Goal: Transaction & Acquisition: Obtain resource

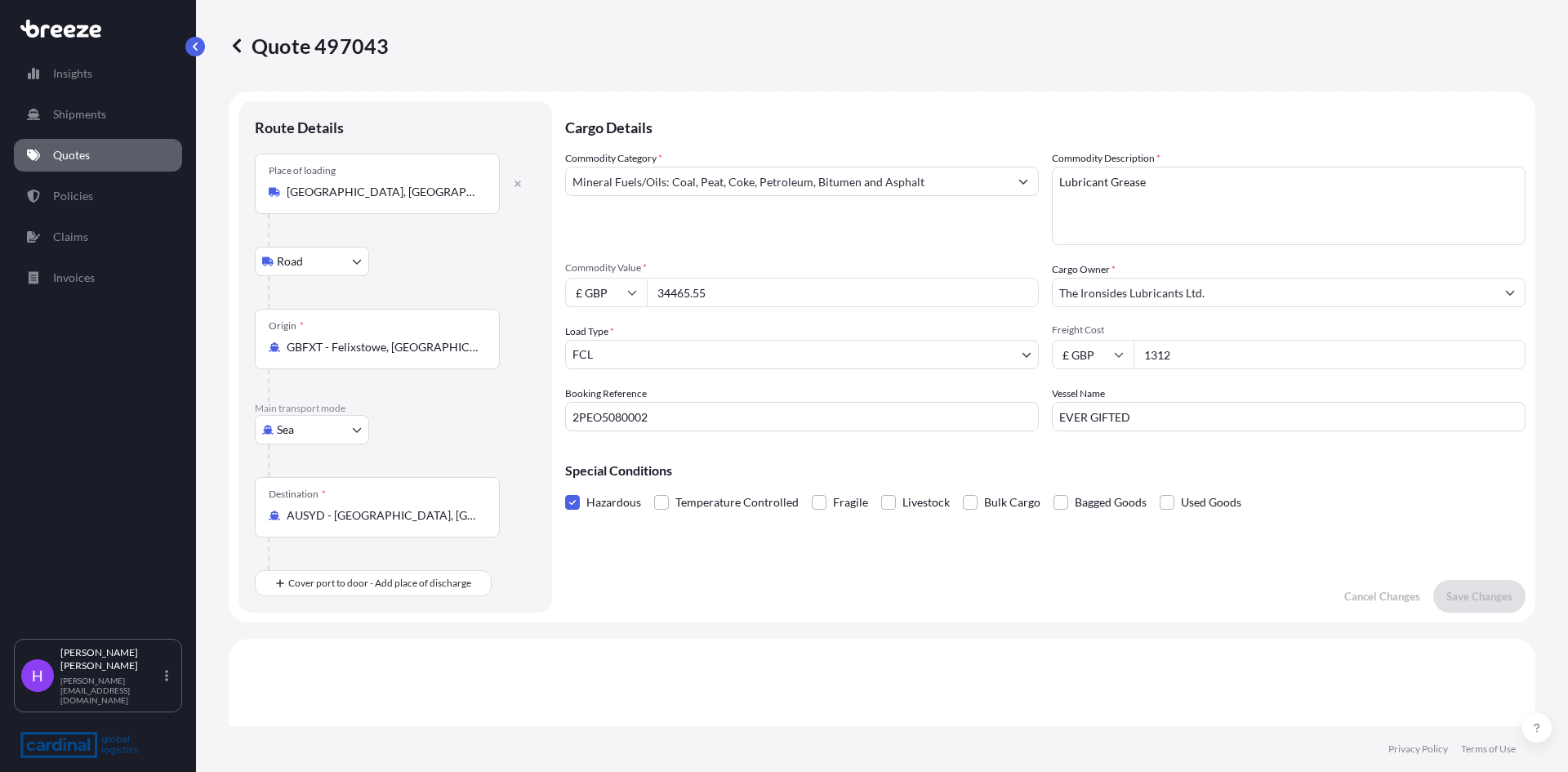
select select "Road"
select select "Sea"
select select "2"
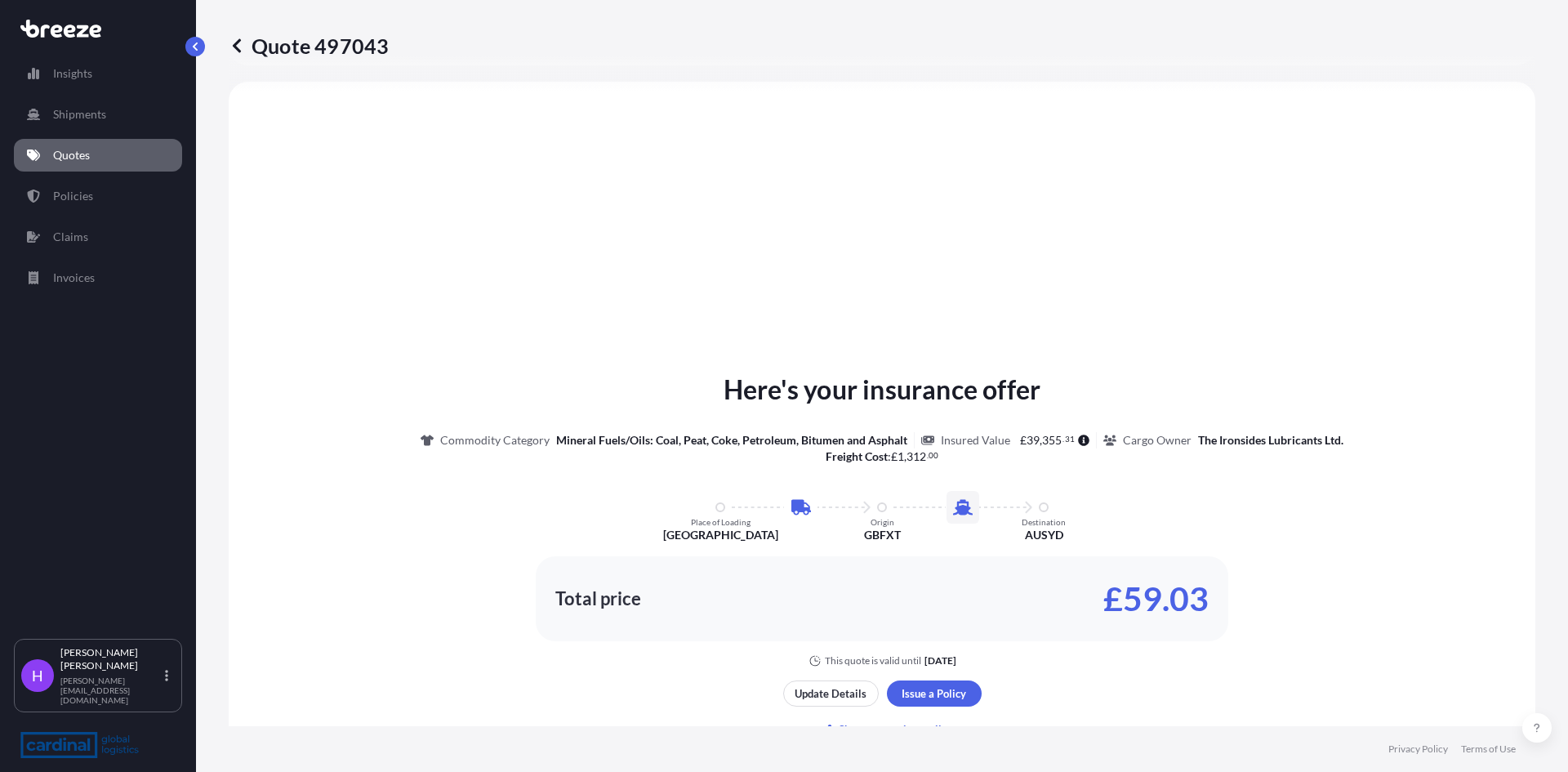
click at [74, 149] on p "Quotes" at bounding box center [71, 155] width 37 height 16
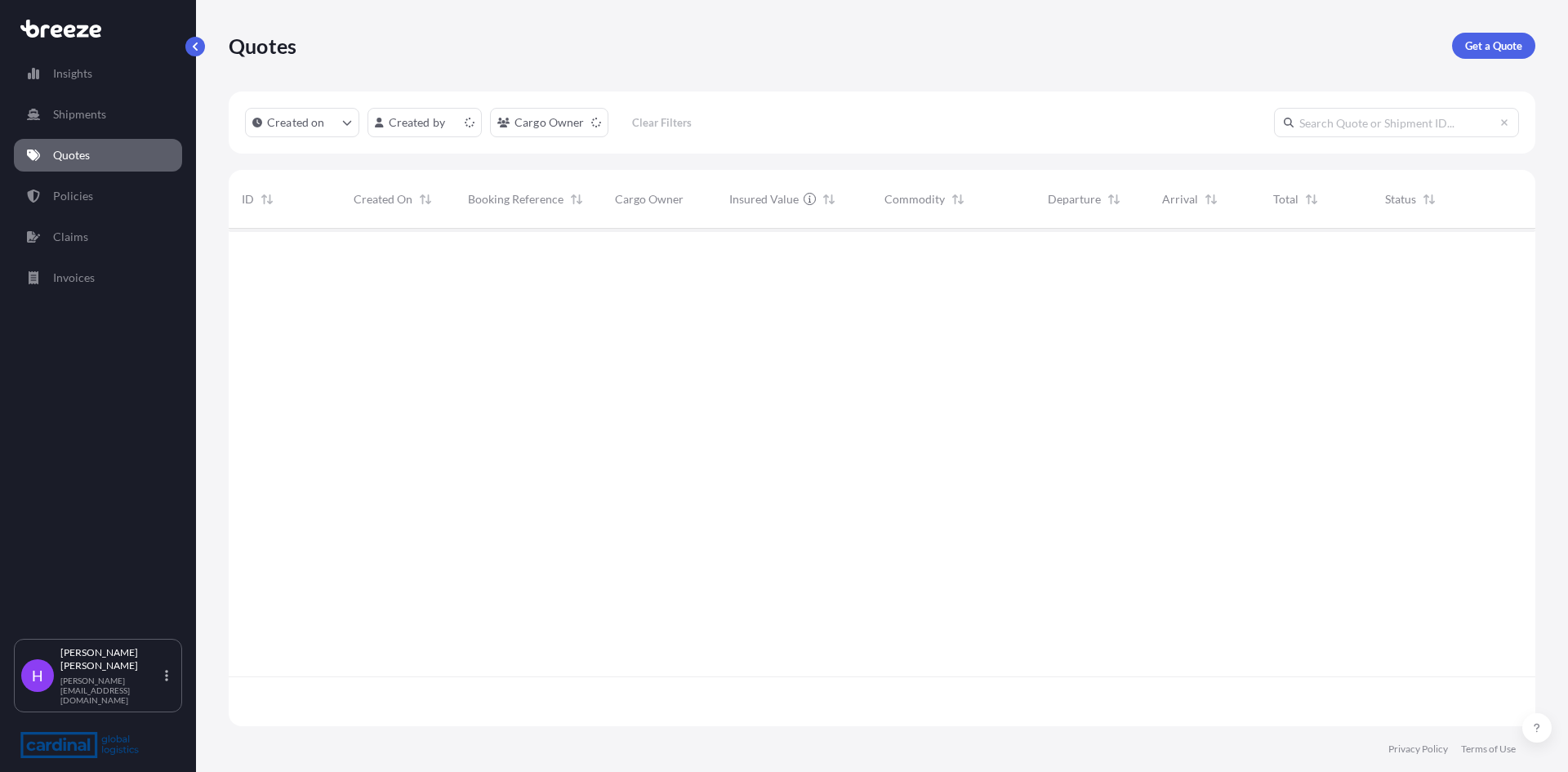
scroll to position [494, 1294]
click at [1468, 49] on p "Get a Quote" at bounding box center [1494, 46] width 57 height 16
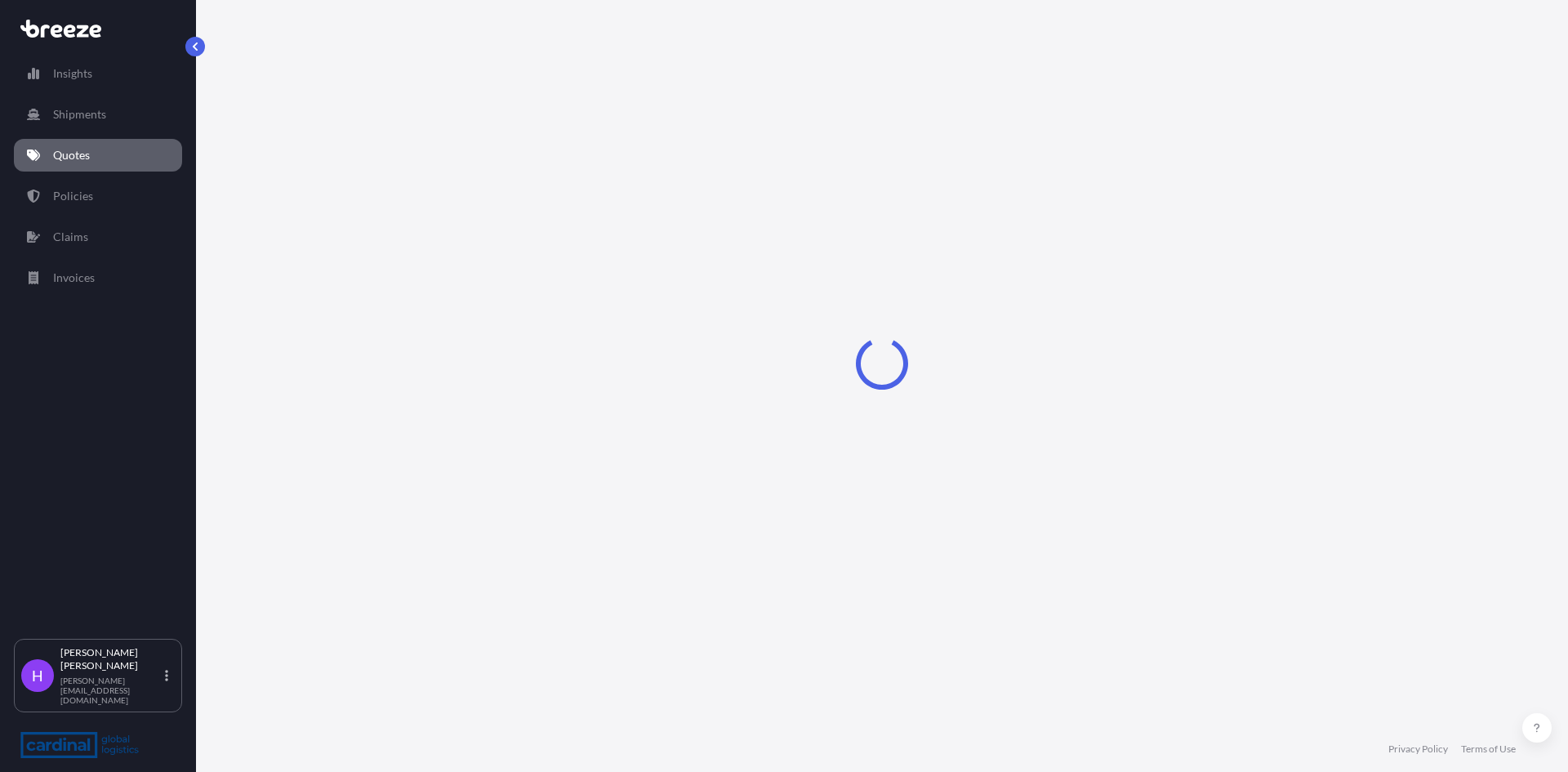
select select "Road"
select select "Sea"
select select "1"
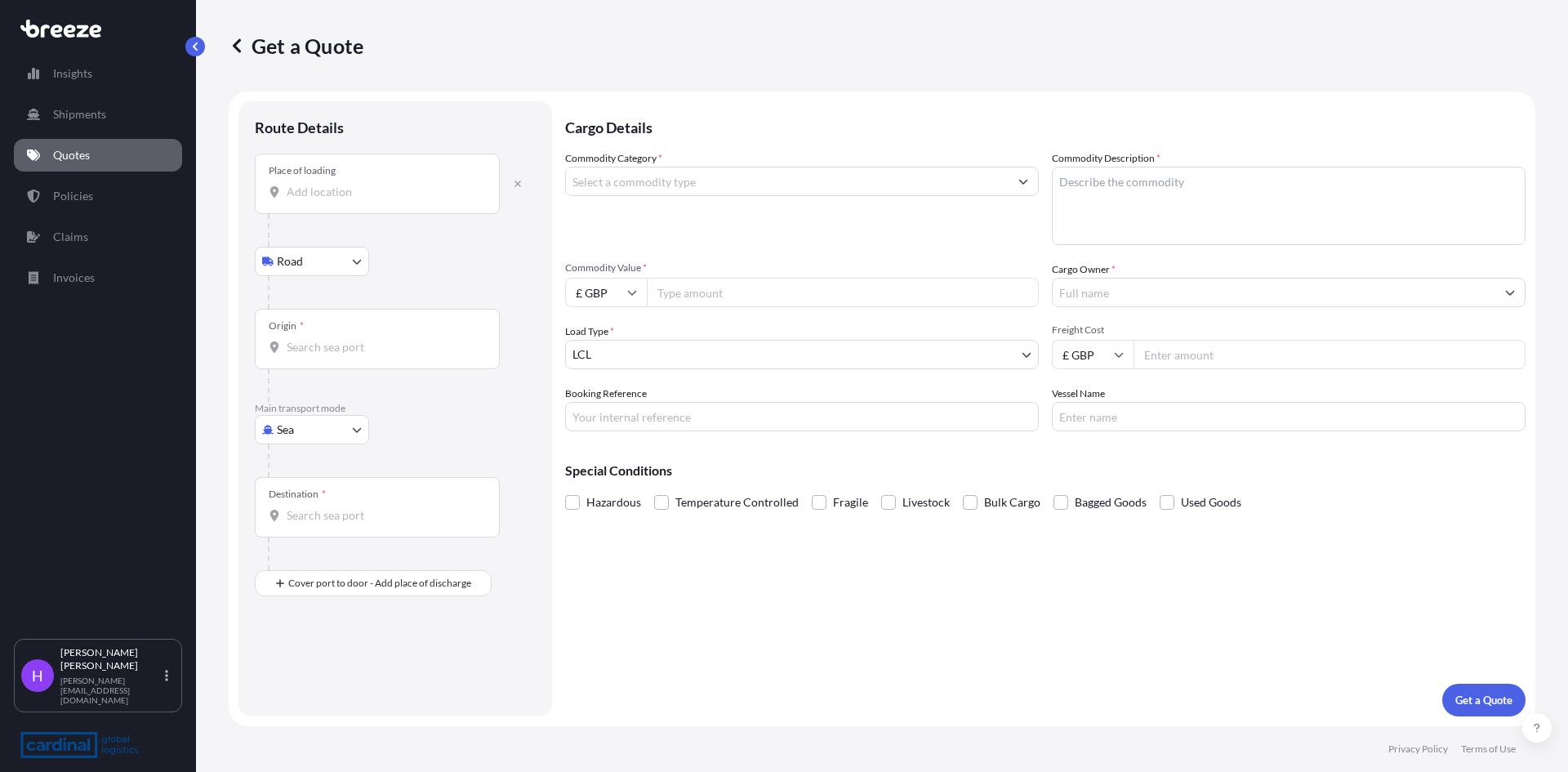
click at [318, 191] on input "Place of loading" at bounding box center [382, 191] width 193 height 16
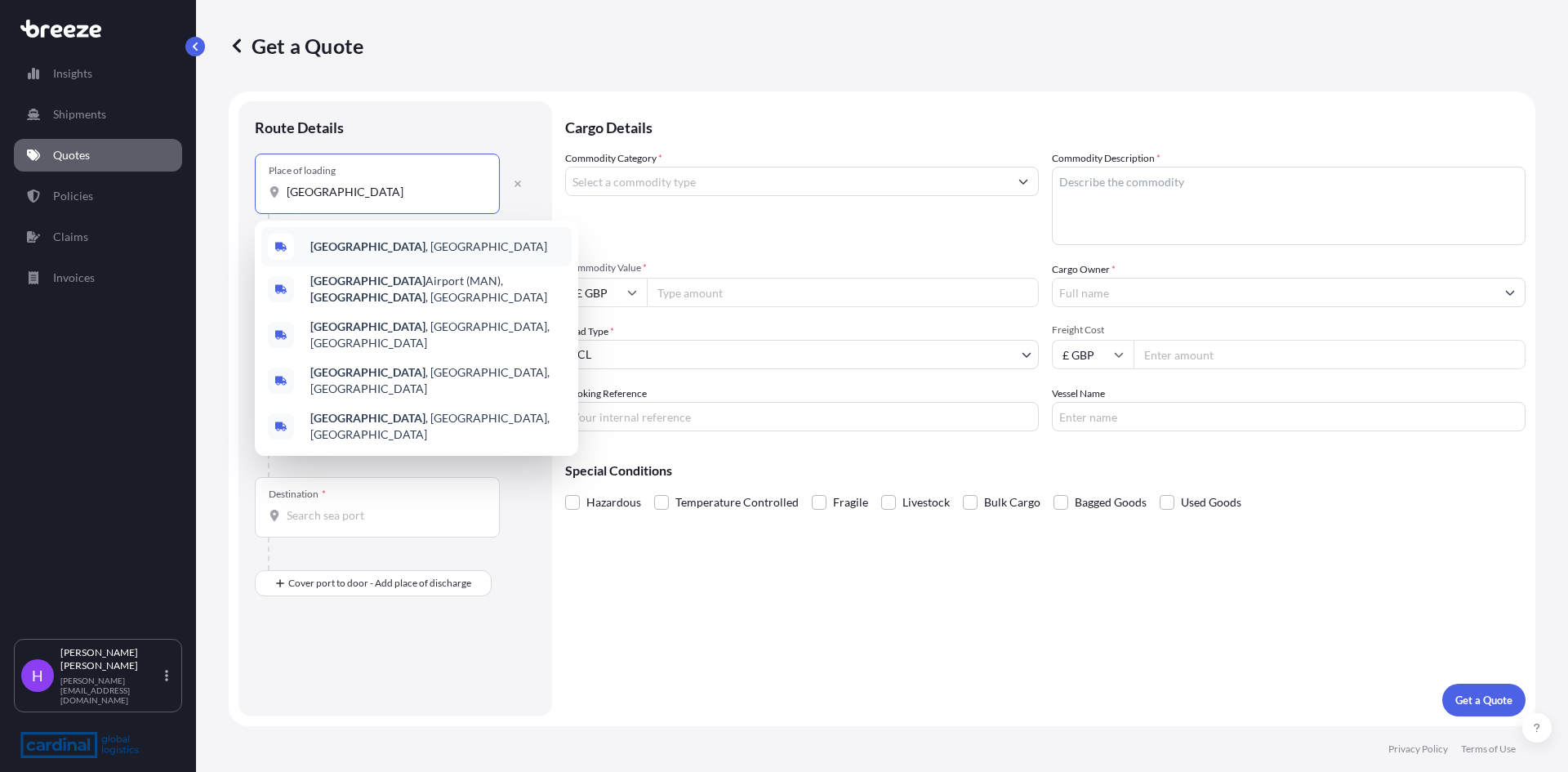
click at [350, 240] on b "[GEOGRAPHIC_DATA]" at bounding box center [367, 246] width 115 height 14
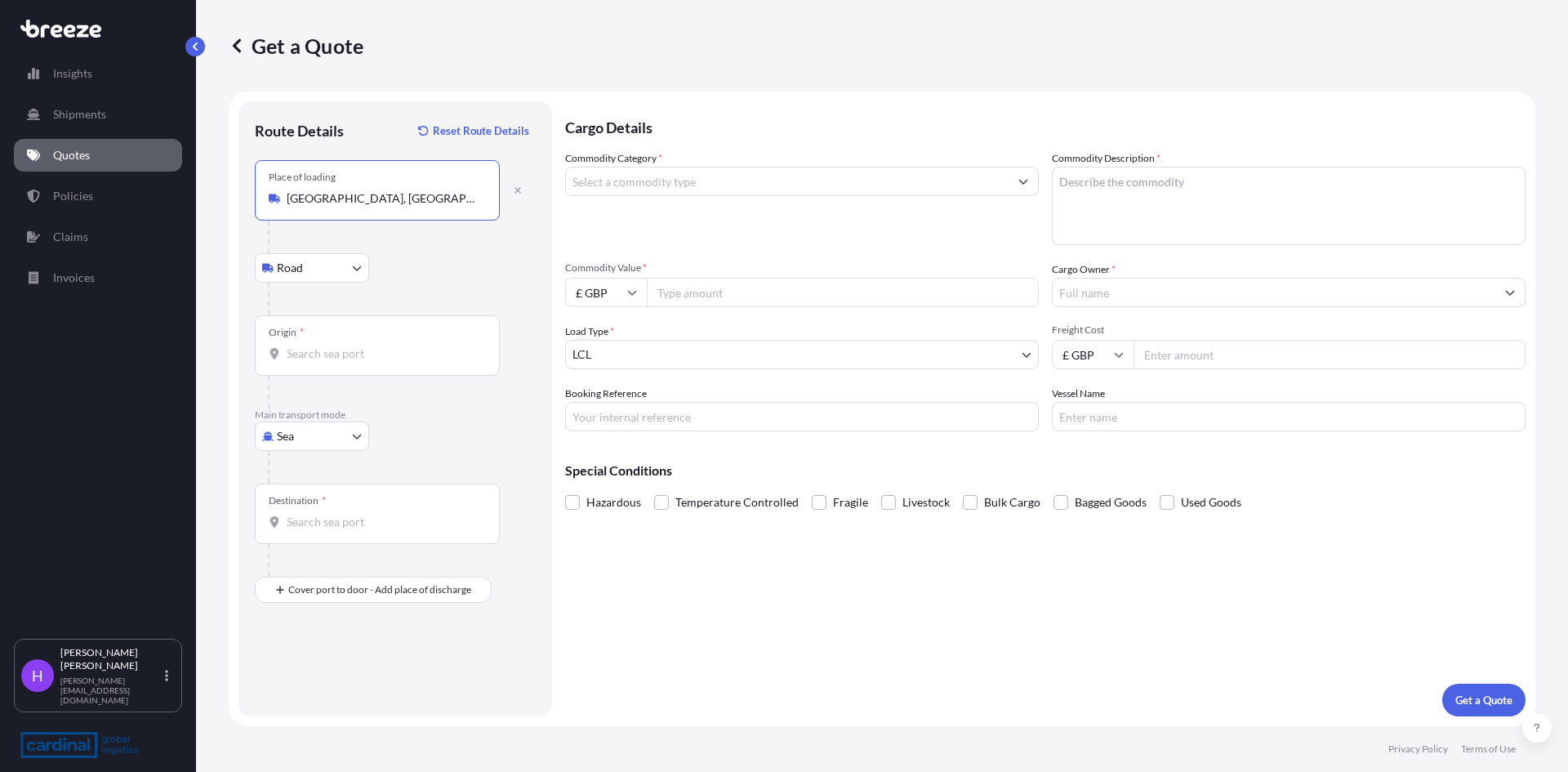
type input "[GEOGRAPHIC_DATA], [GEOGRAPHIC_DATA]"
